Goal: Navigation & Orientation: Find specific page/section

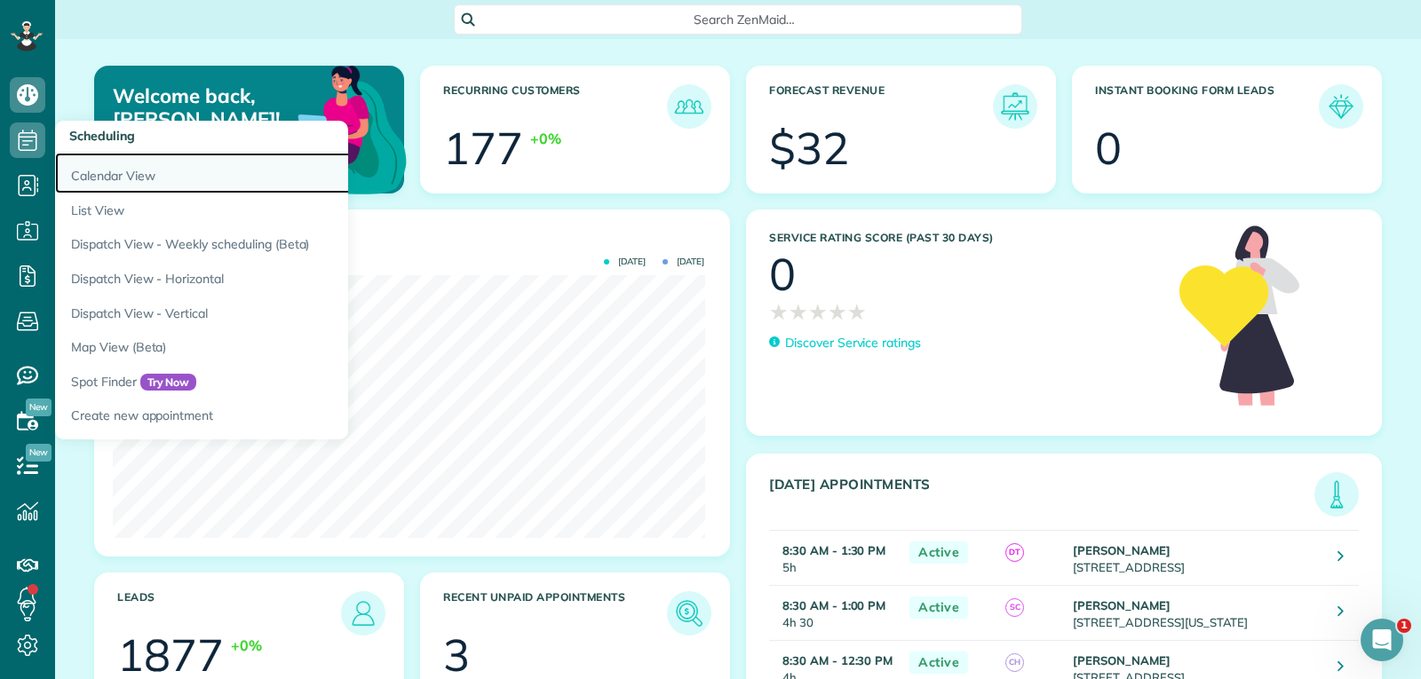
click at [97, 178] on link "Calendar View" at bounding box center [277, 173] width 444 height 41
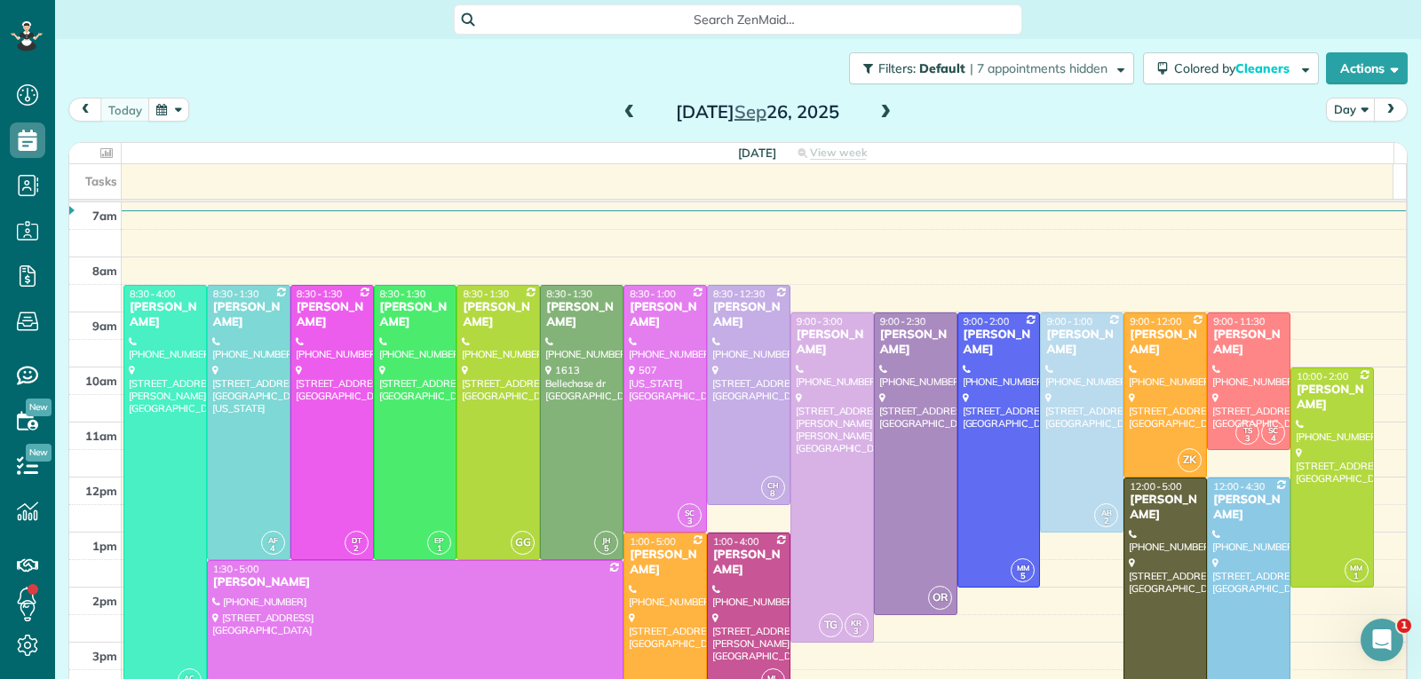
click at [876, 115] on span at bounding box center [886, 113] width 20 height 16
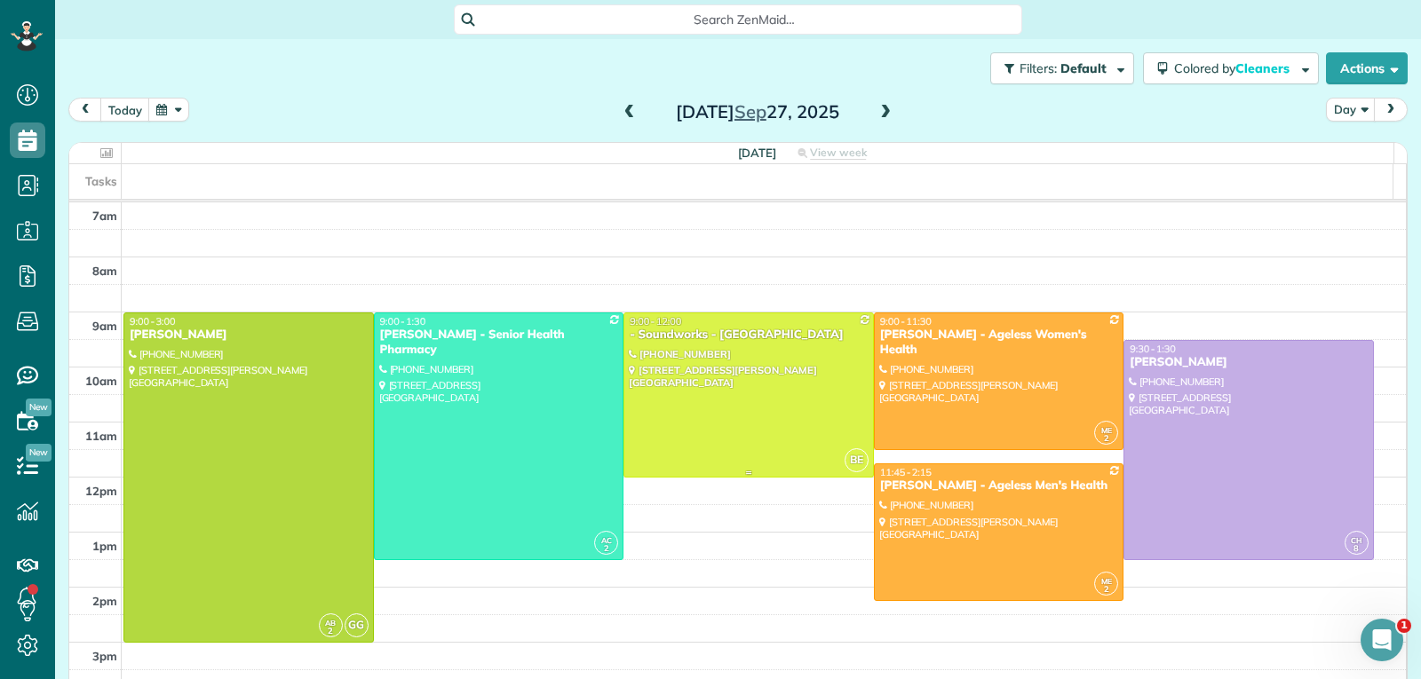
click at [757, 425] on div at bounding box center [748, 394] width 249 height 163
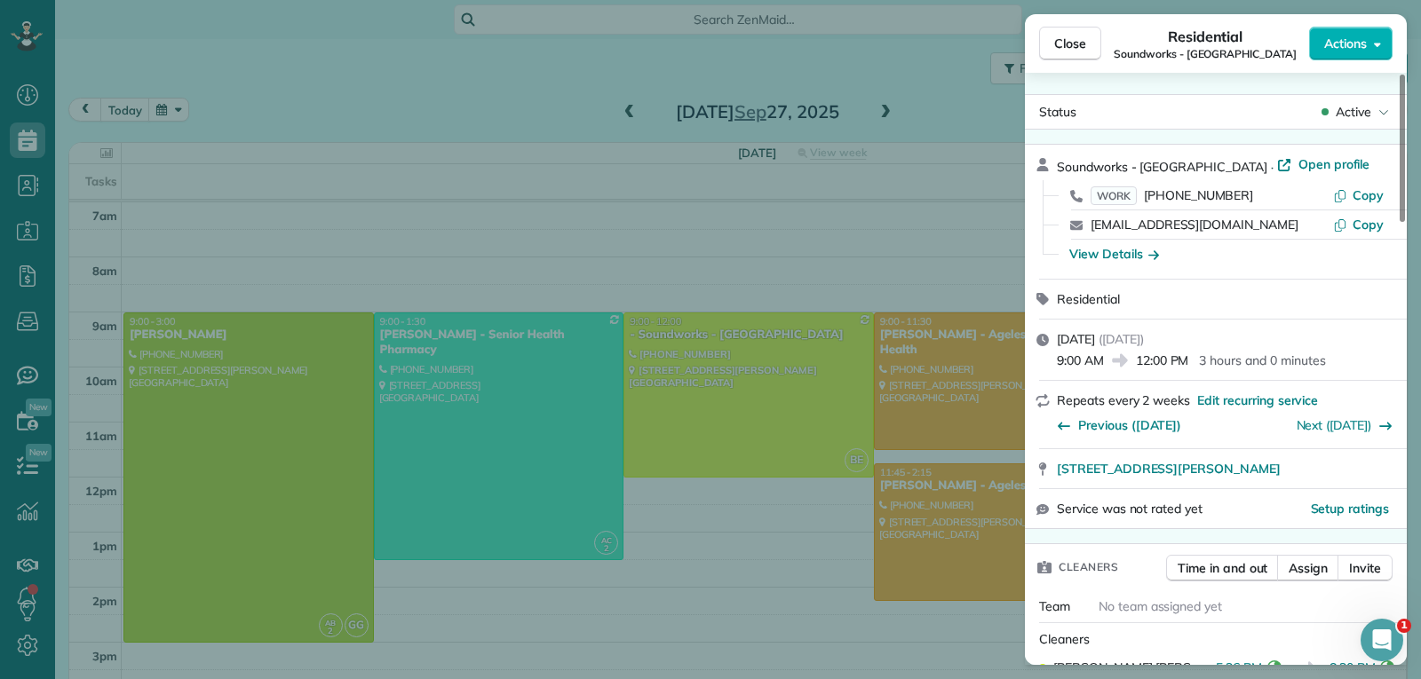
scroll to position [178, 0]
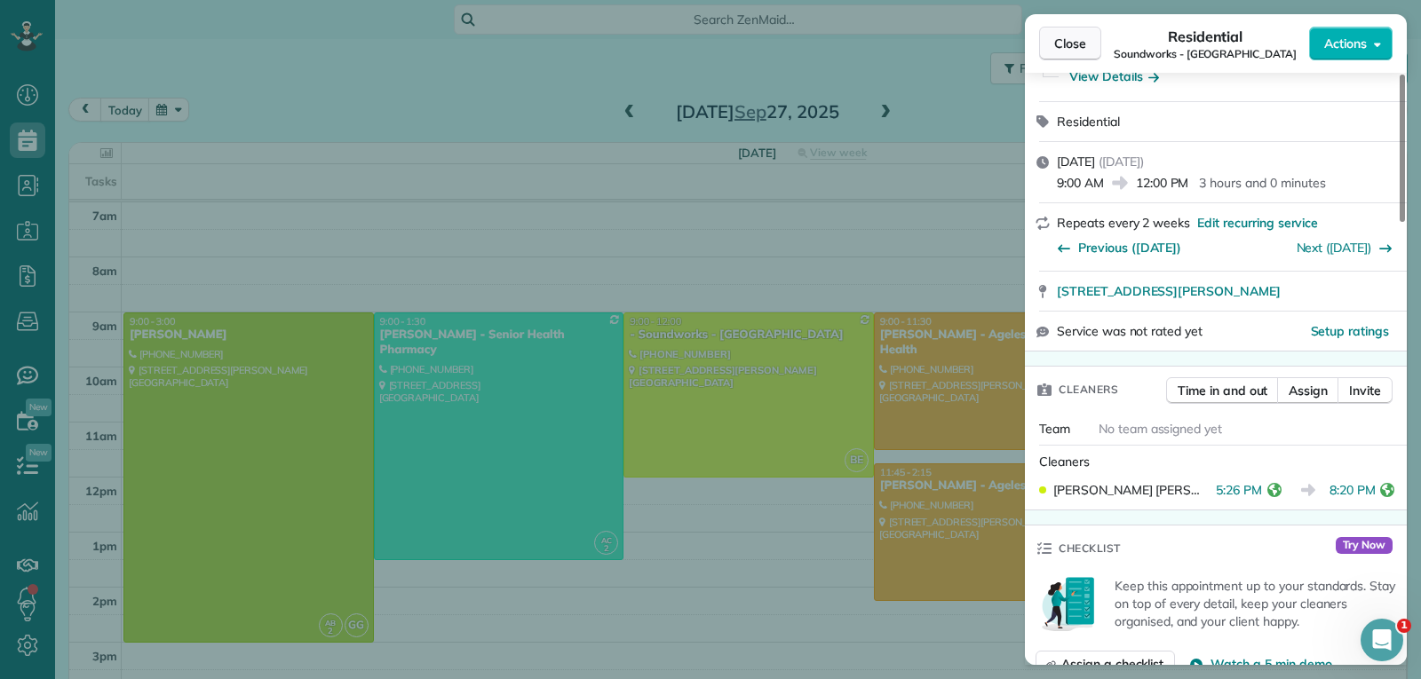
click at [1075, 44] on span "Close" at bounding box center [1070, 44] width 32 height 18
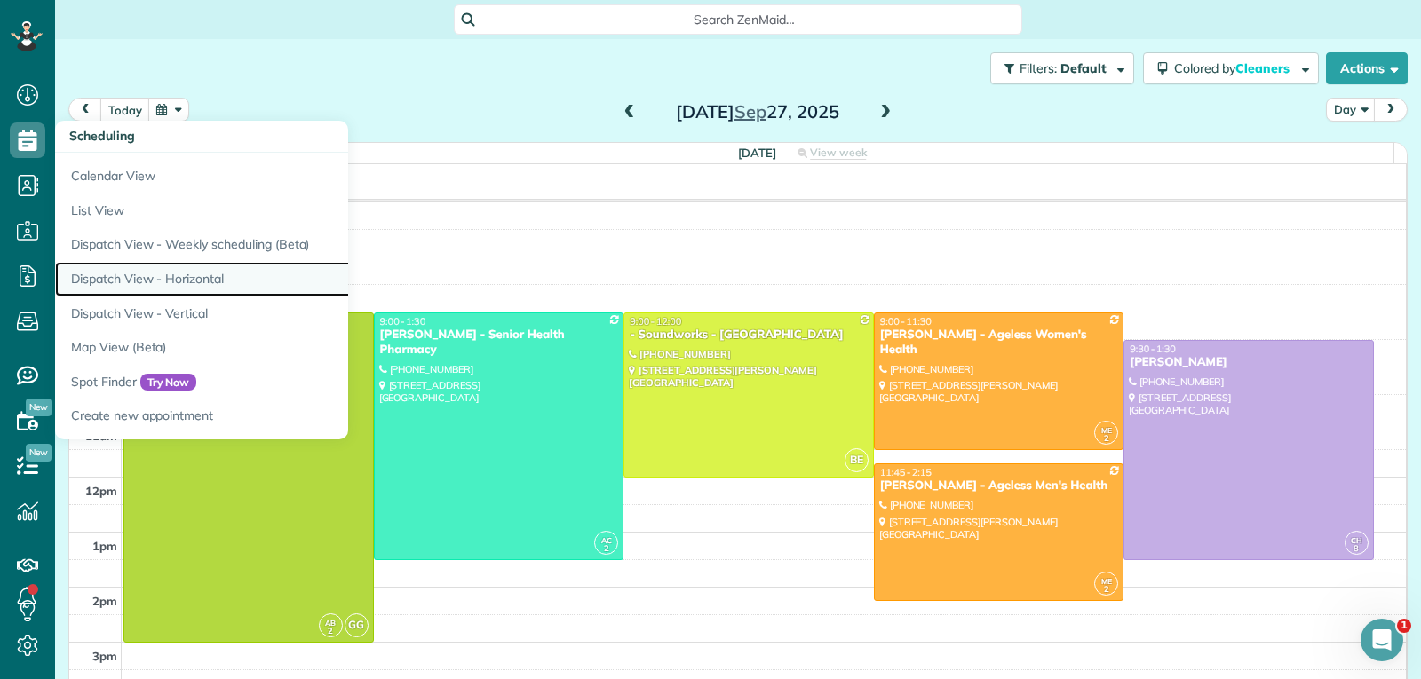
click at [183, 274] on link "Dispatch View - Horizontal" at bounding box center [277, 279] width 444 height 35
